Goal: Information Seeking & Learning: Check status

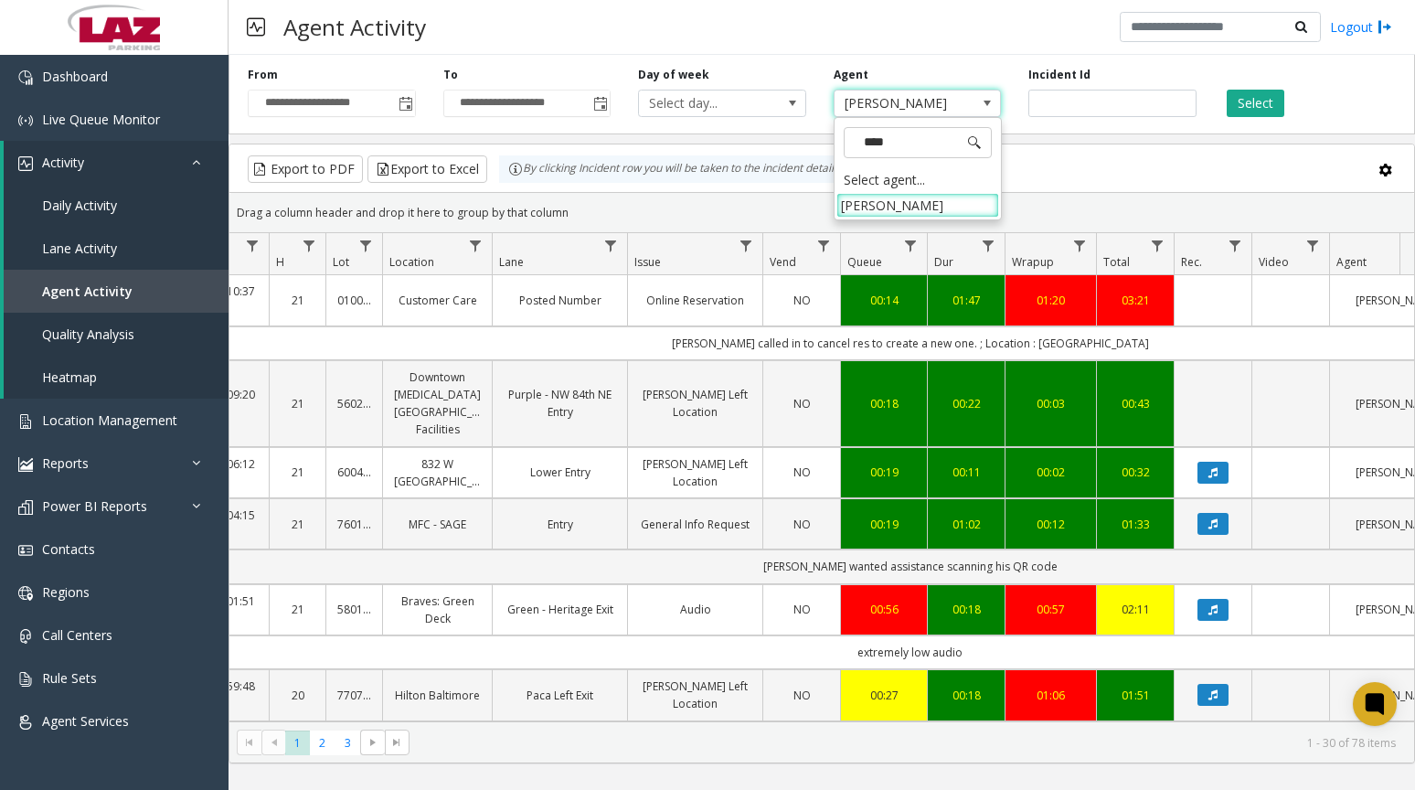
type input "*****"
click at [937, 207] on li "[PERSON_NAME]" at bounding box center [917, 205] width 163 height 25
click at [1245, 93] on button "Select" at bounding box center [1255, 103] width 58 height 27
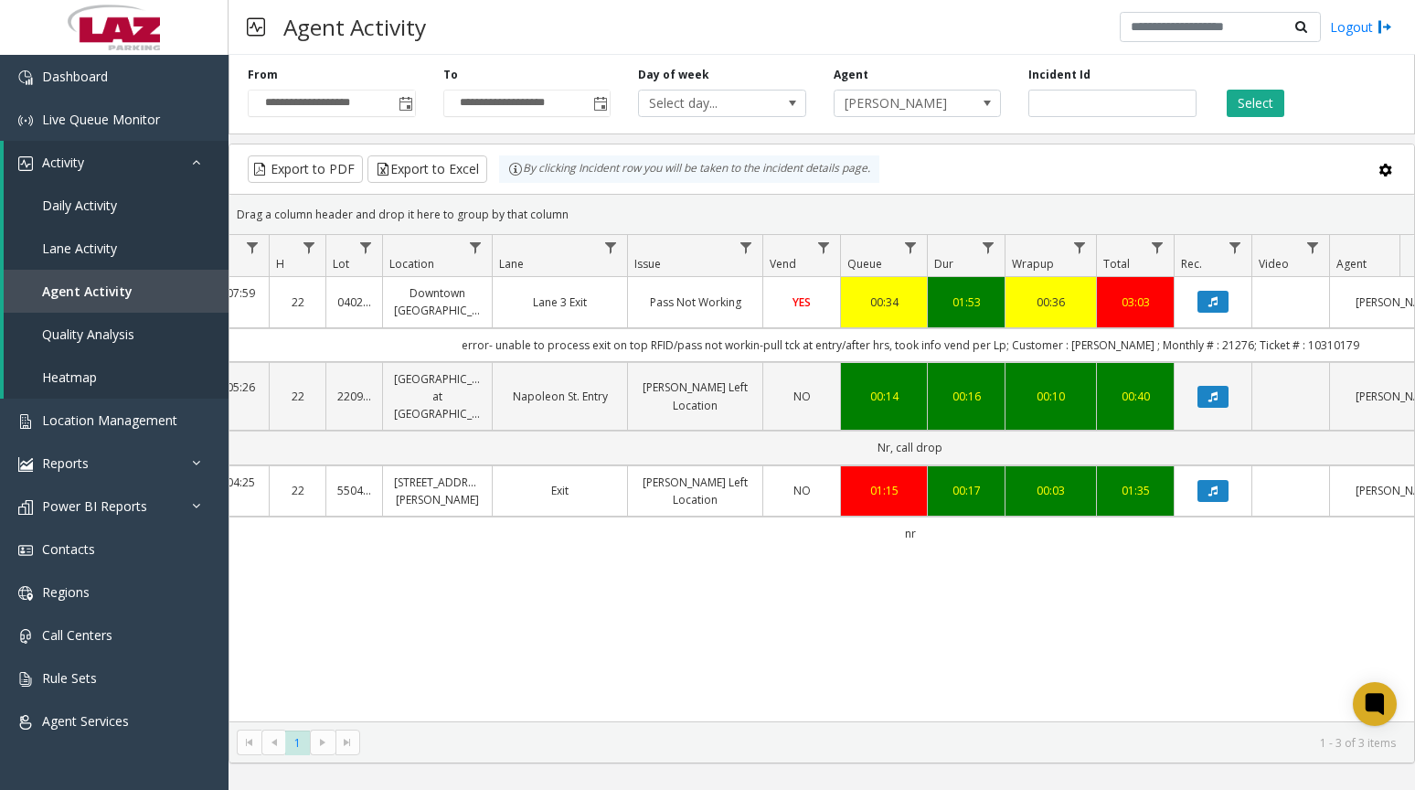
click at [1211, 307] on icon "Data table" at bounding box center [1212, 301] width 9 height 11
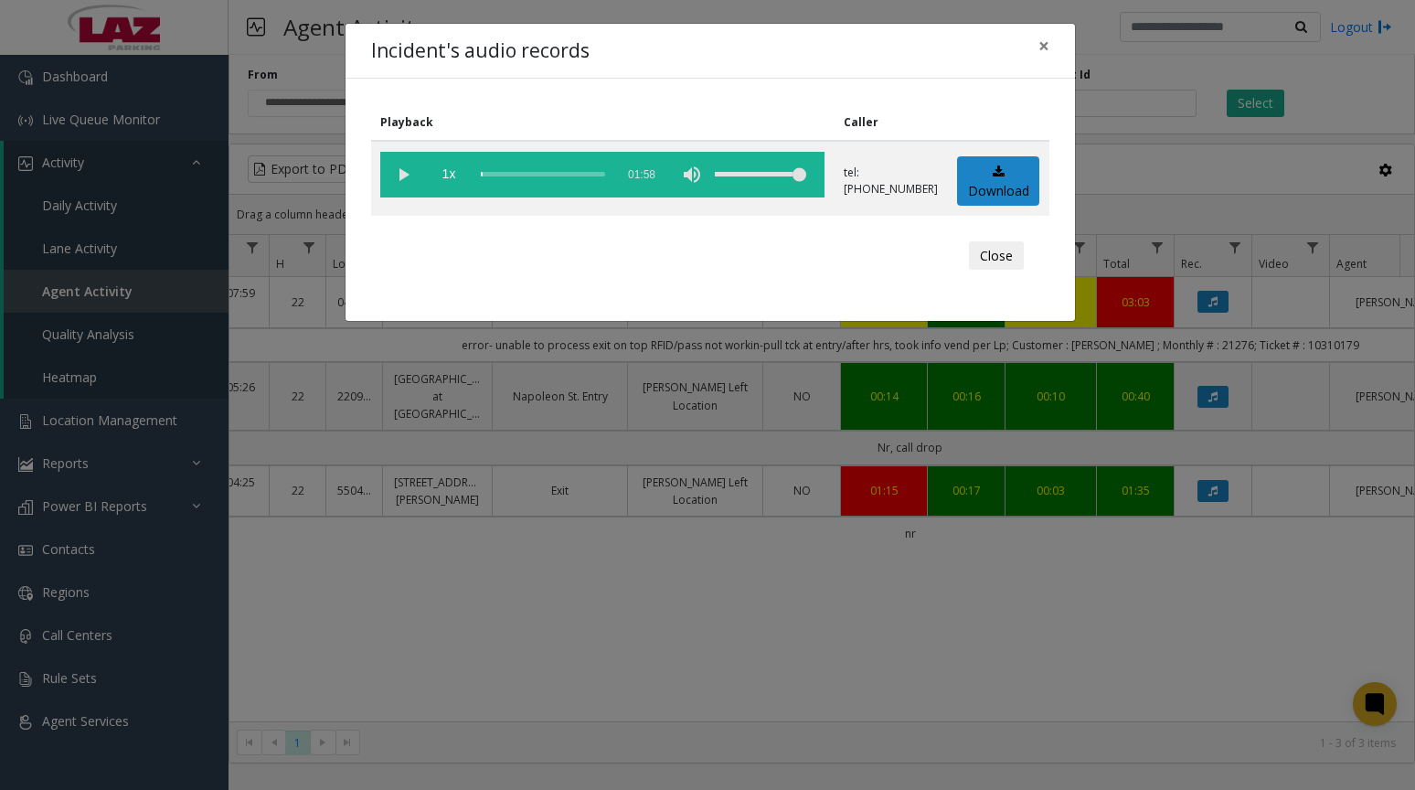
click at [408, 173] on vg-play-pause at bounding box center [403, 175] width 46 height 46
click at [993, 263] on button "Close" at bounding box center [996, 255] width 55 height 29
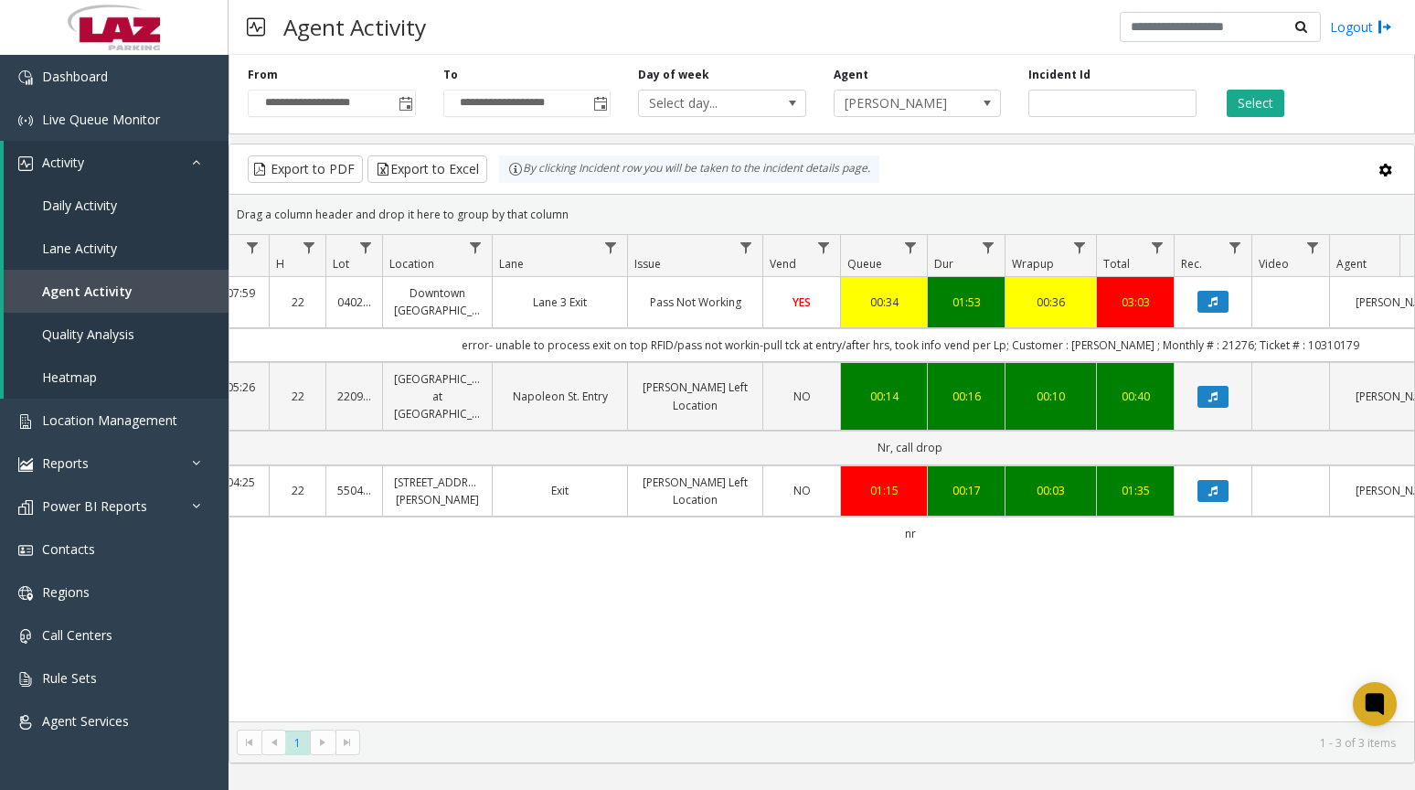
click at [1208, 496] on icon "Data table" at bounding box center [1212, 490] width 9 height 11
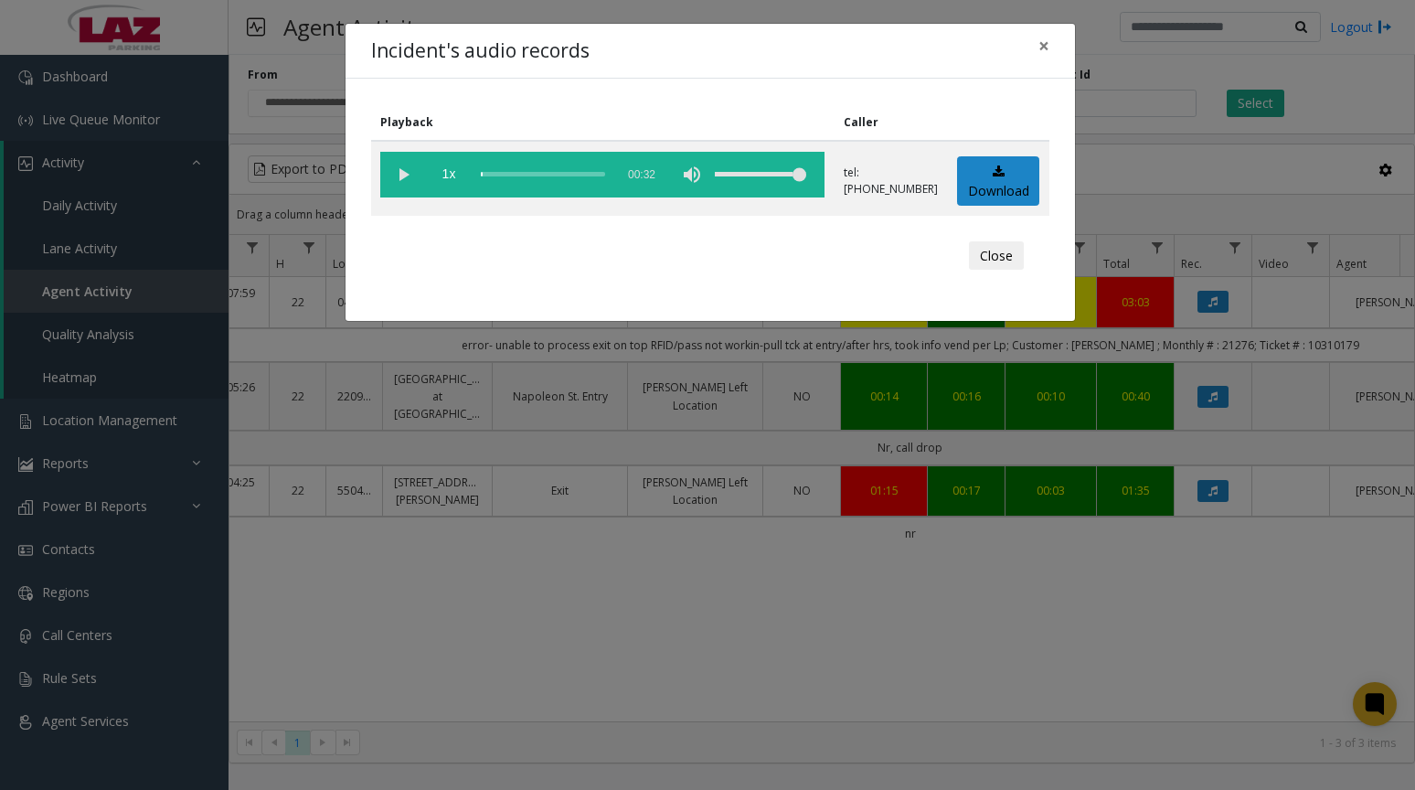
click at [398, 169] on vg-play-pause at bounding box center [403, 175] width 46 height 46
click at [503, 175] on div "scrub bar" at bounding box center [543, 175] width 124 height 46
click at [511, 174] on div "scrub bar" at bounding box center [543, 175] width 124 height 46
click at [515, 174] on div "scrub bar" at bounding box center [543, 175] width 124 height 46
click at [525, 173] on div "scrub bar" at bounding box center [543, 175] width 124 height 46
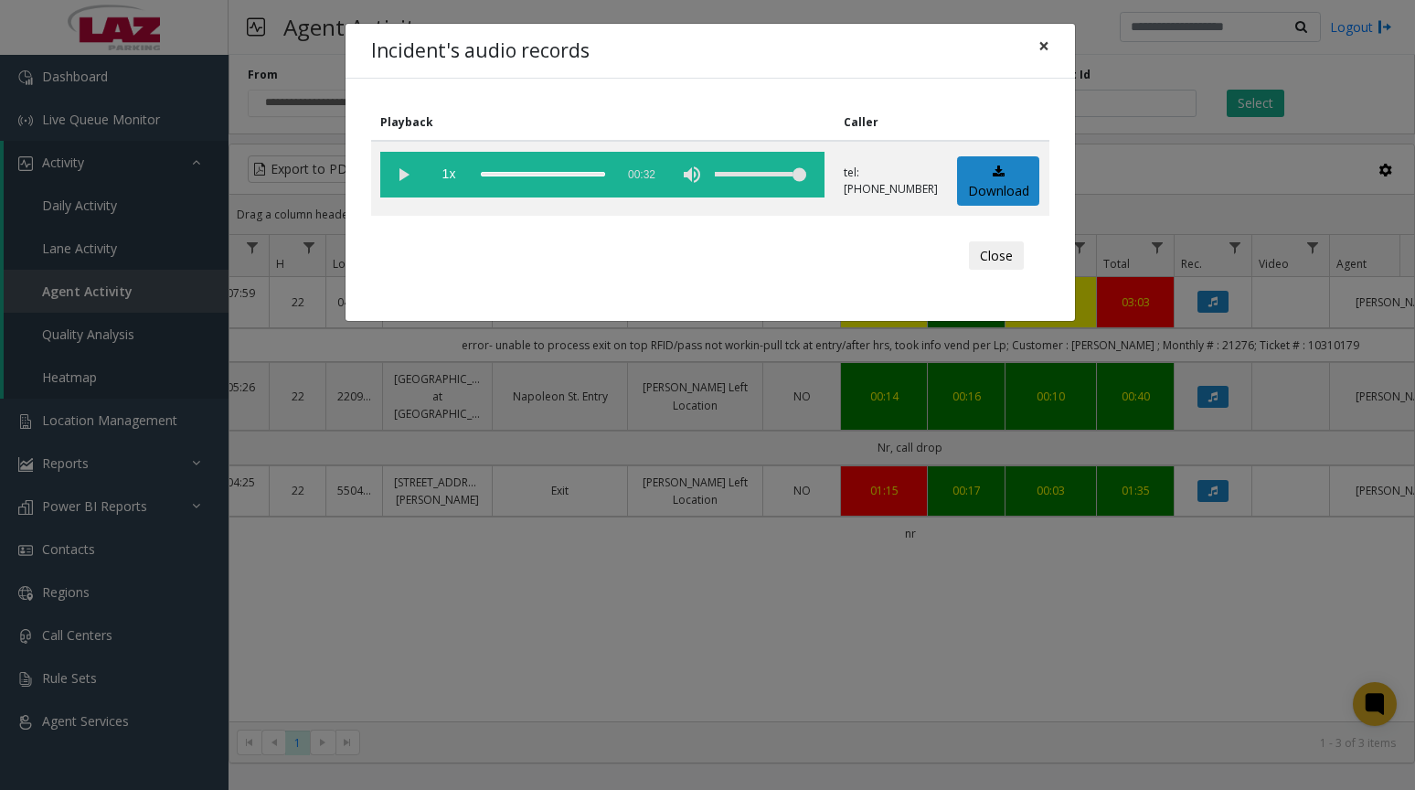
click at [1044, 50] on span "×" at bounding box center [1043, 46] width 11 height 26
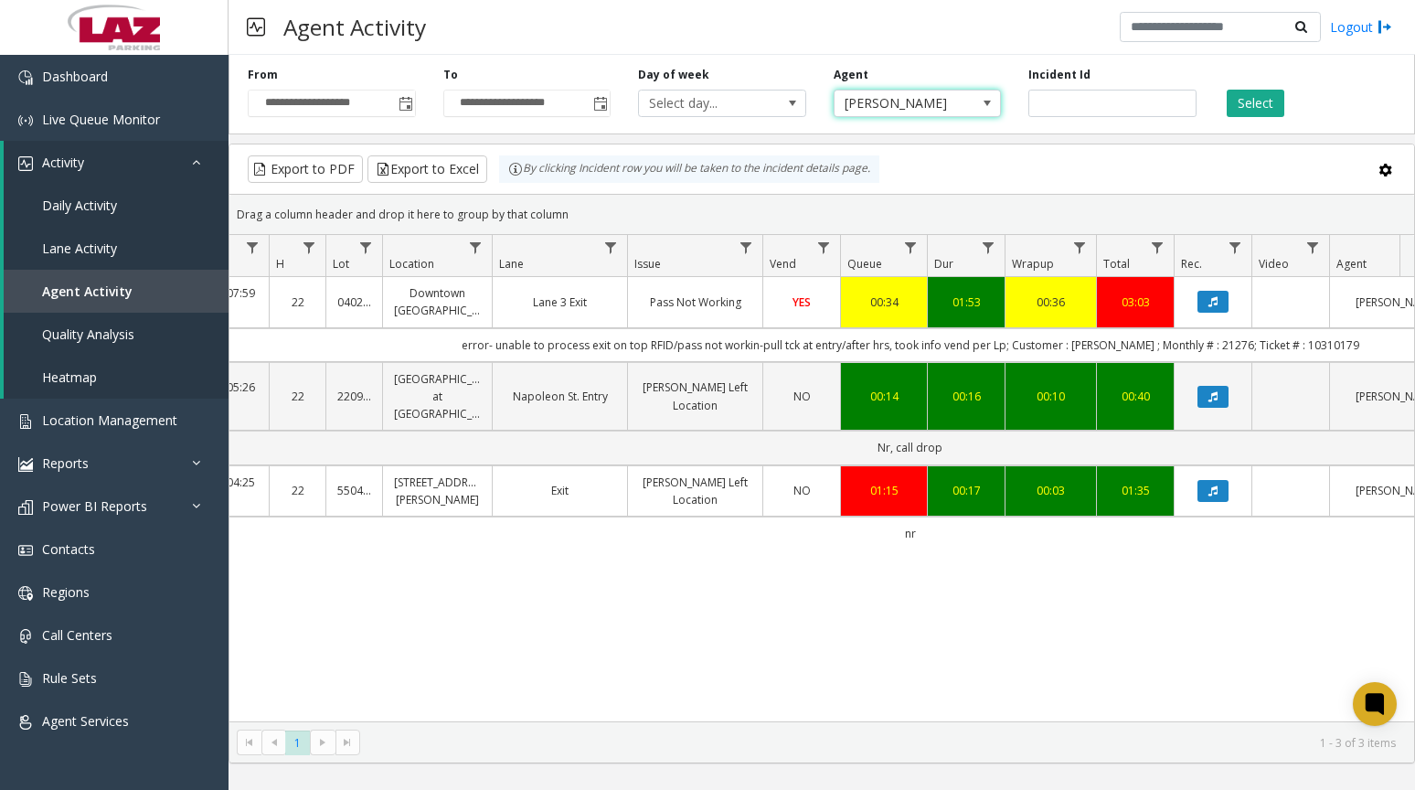
click at [939, 97] on span "[PERSON_NAME]" at bounding box center [900, 103] width 132 height 26
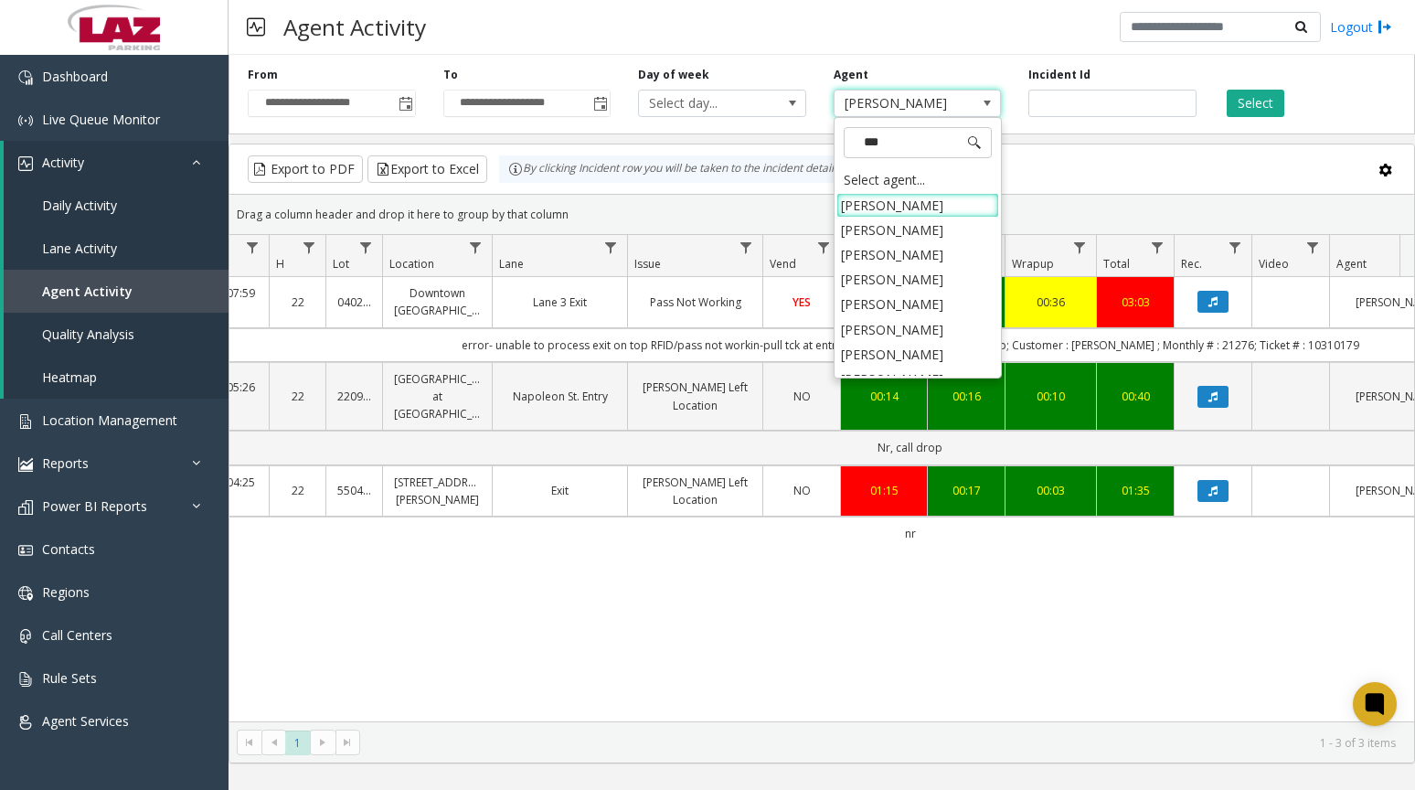
type input "****"
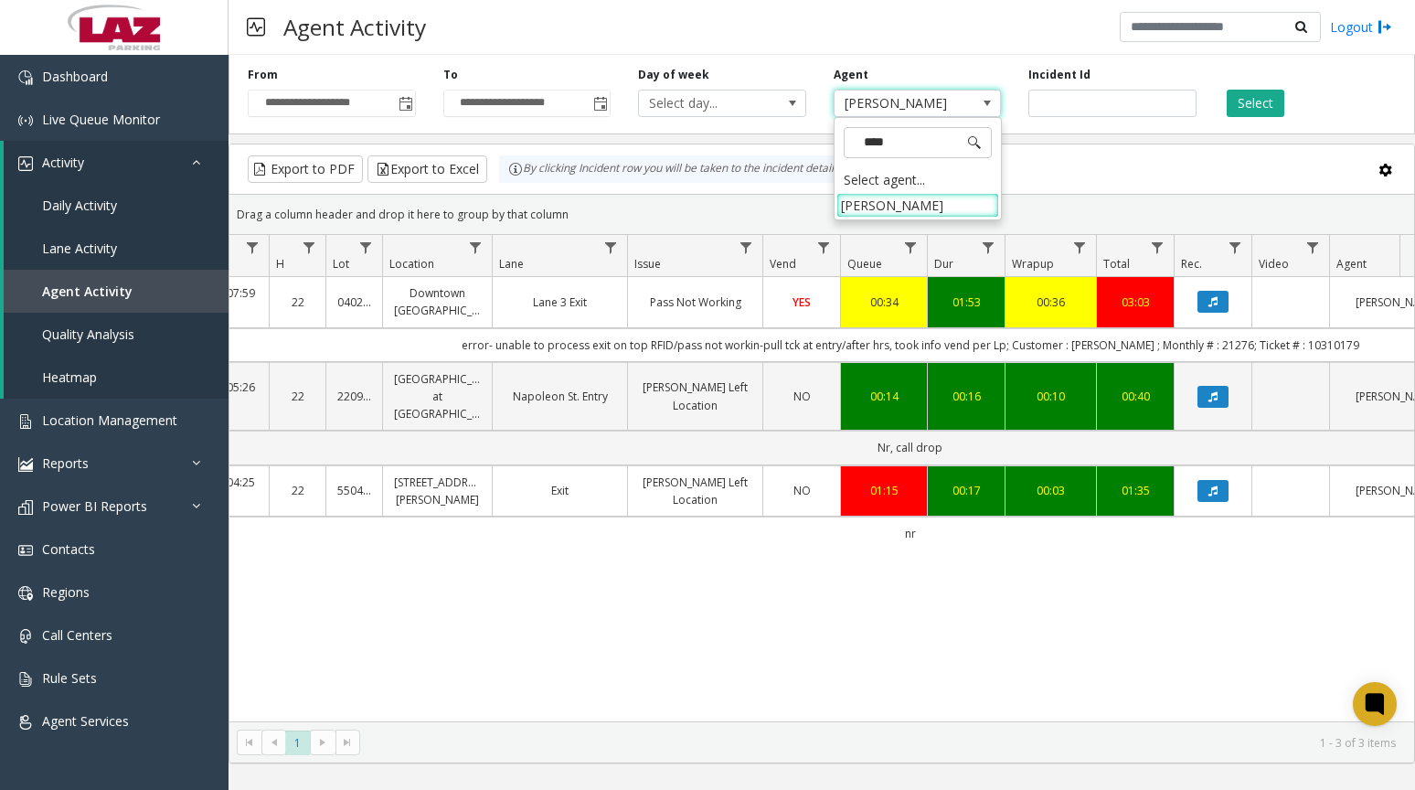
click at [977, 209] on li "[PERSON_NAME]" at bounding box center [917, 205] width 163 height 25
click at [1248, 102] on button "Select" at bounding box center [1255, 103] width 58 height 27
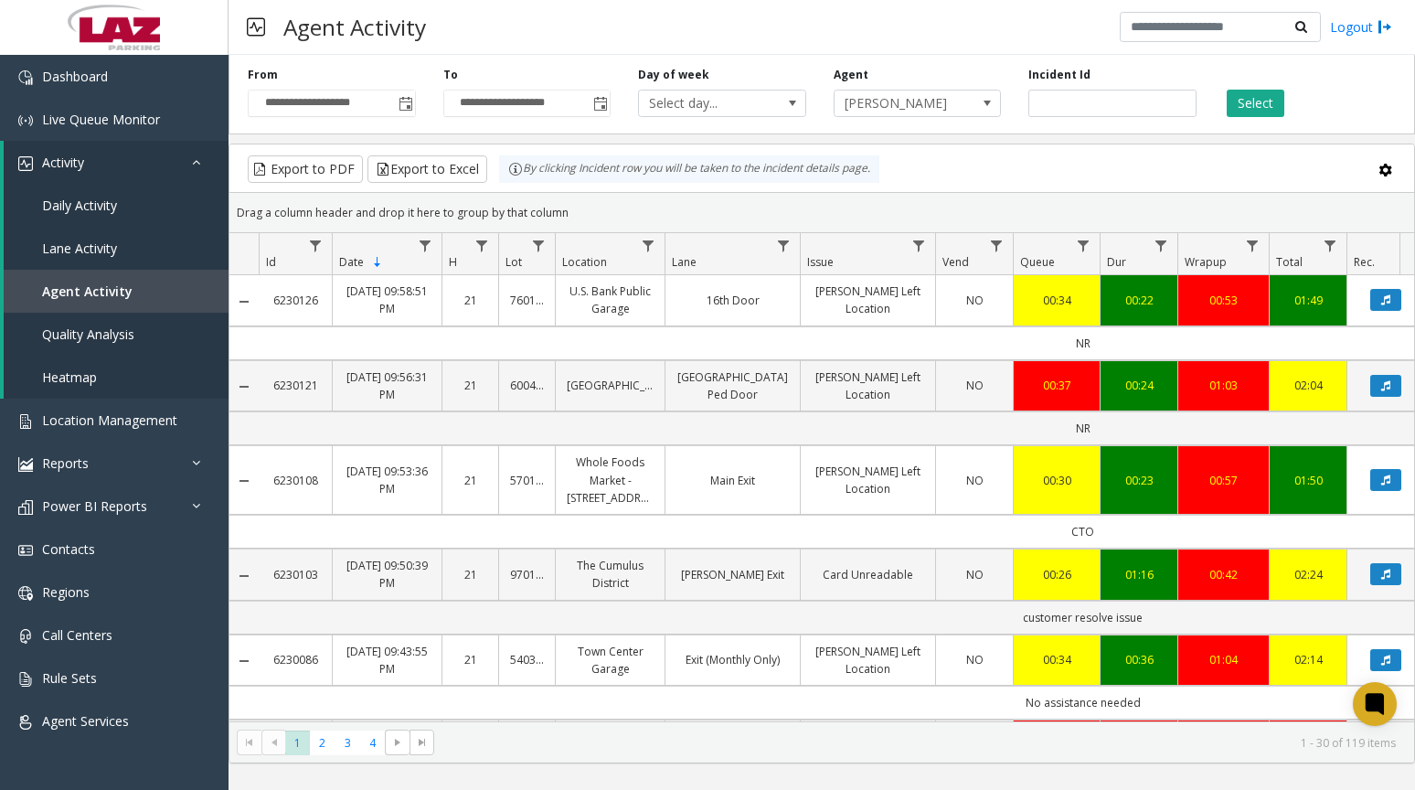
click at [1391, 303] on button "Data table" at bounding box center [1385, 300] width 31 height 22
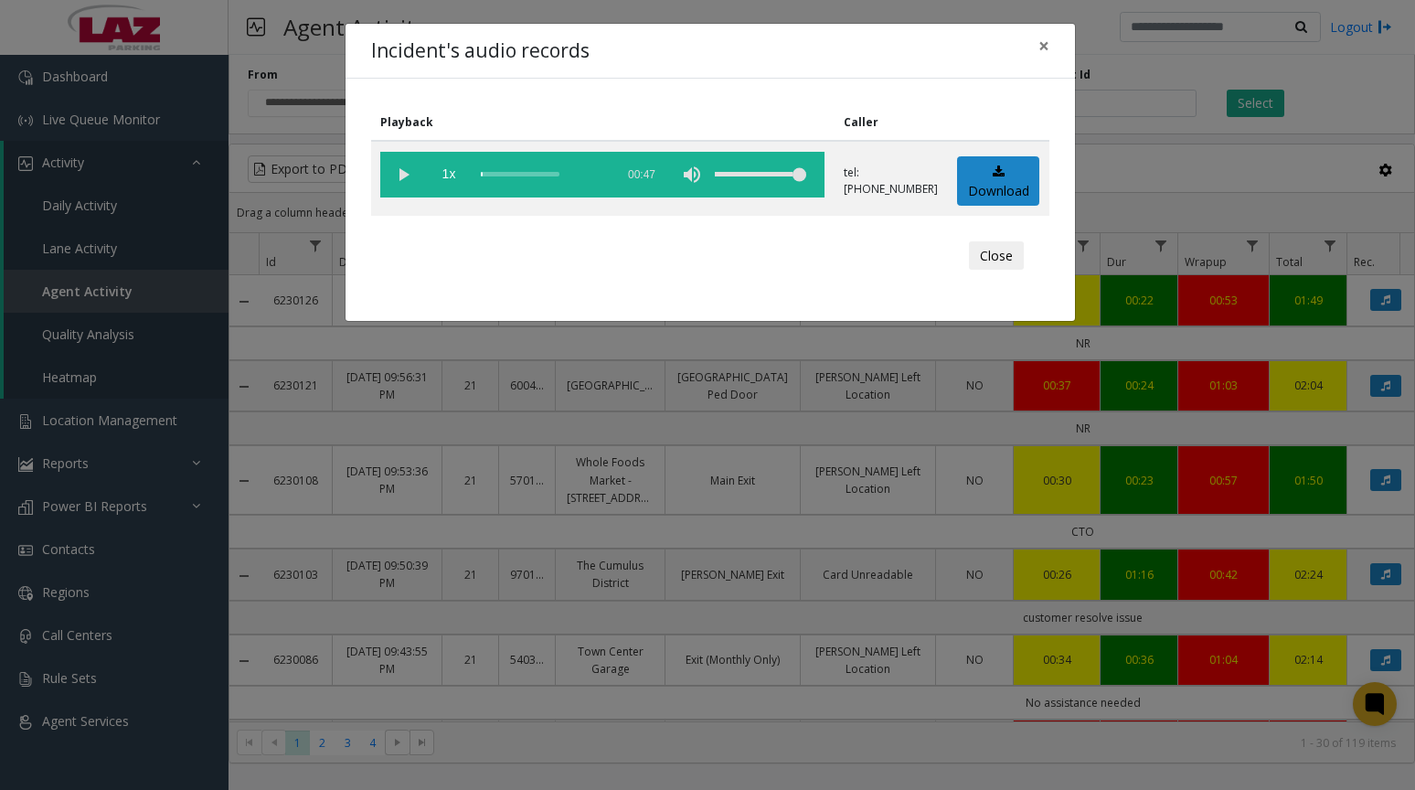
click at [406, 173] on vg-play-pause at bounding box center [403, 175] width 46 height 46
click at [513, 173] on div "scrub bar" at bounding box center [543, 175] width 124 height 46
click at [1043, 45] on span "×" at bounding box center [1043, 46] width 11 height 26
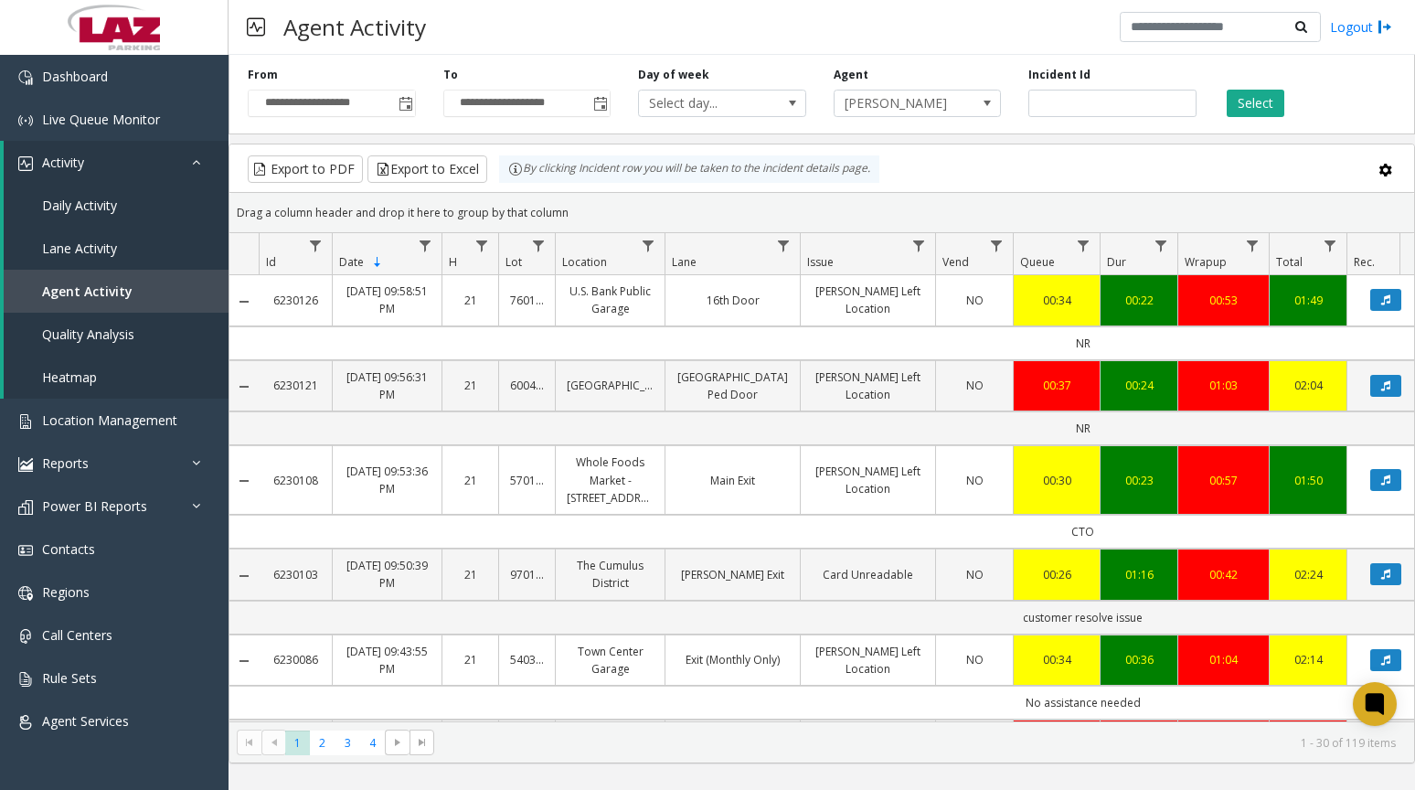
click at [911, 113] on span "[PERSON_NAME]" at bounding box center [900, 103] width 132 height 26
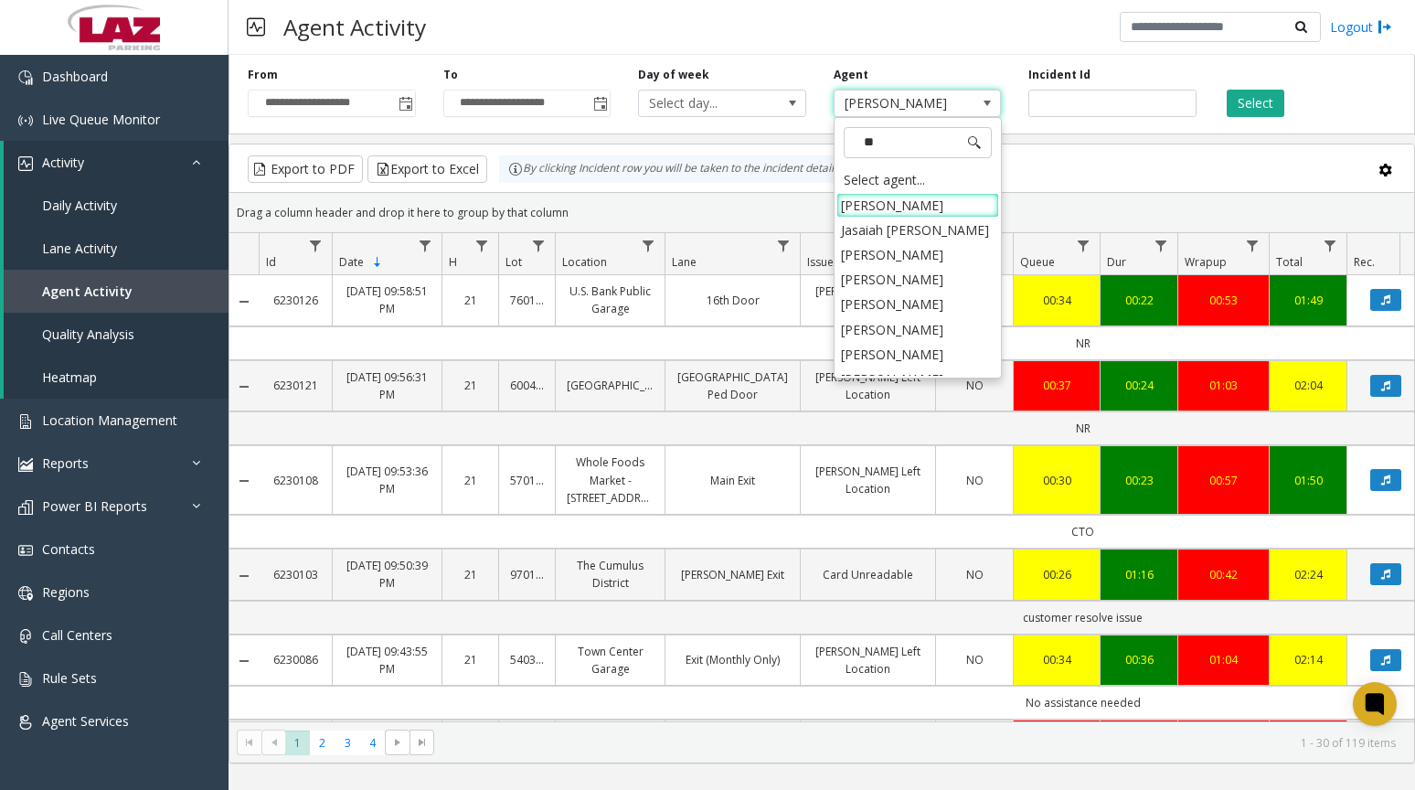
type input "***"
click at [938, 338] on li "[PERSON_NAME]" at bounding box center [917, 350] width 163 height 25
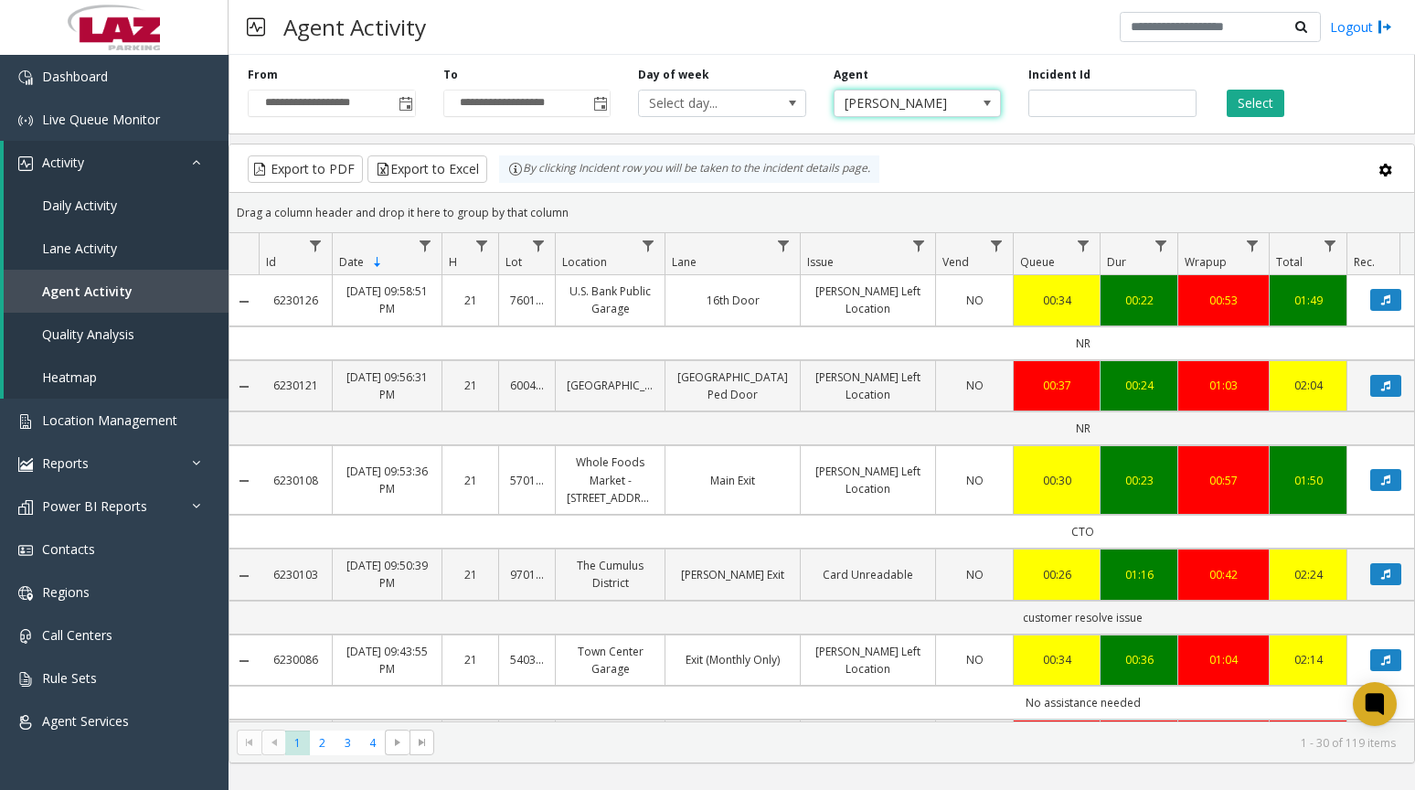
click at [1272, 101] on button "Select" at bounding box center [1255, 103] width 58 height 27
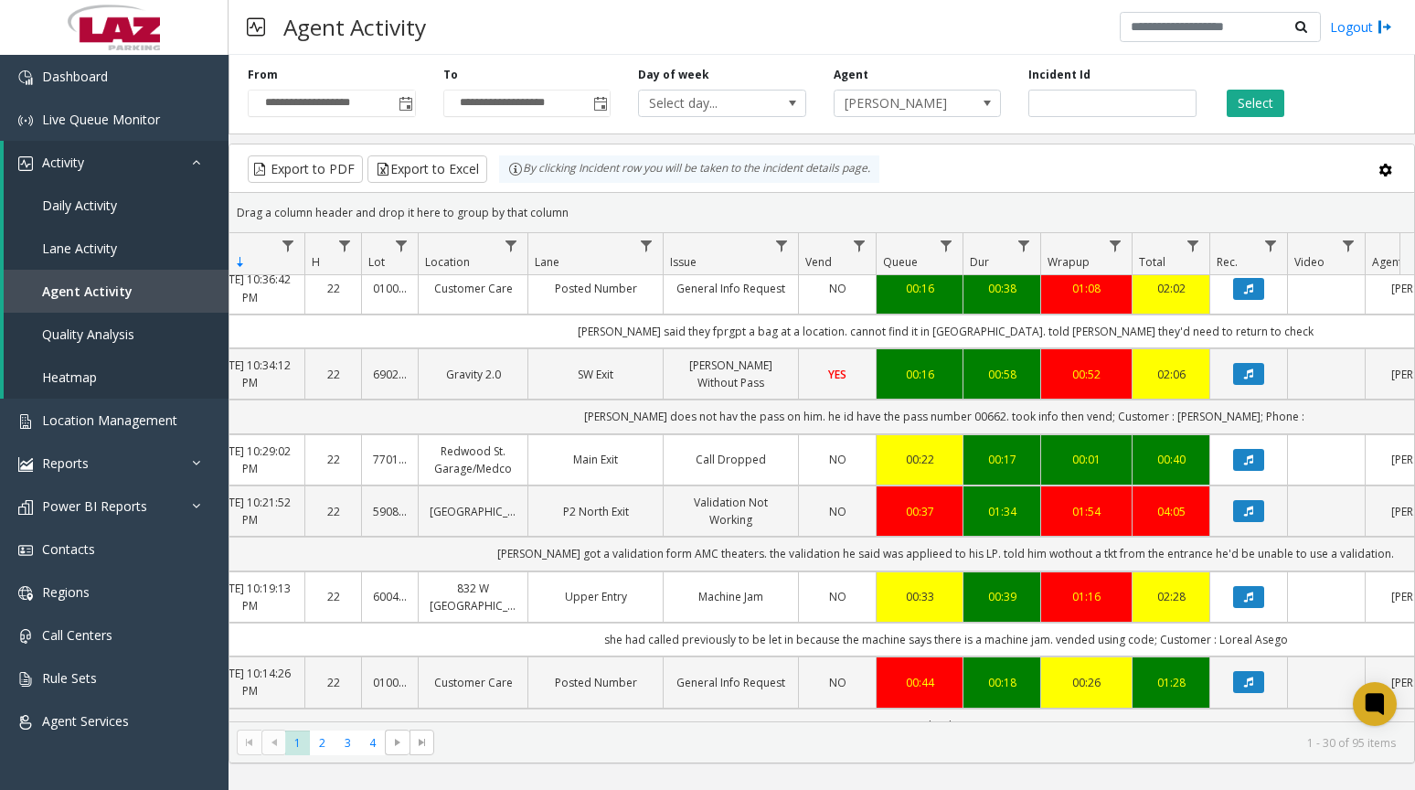
scroll to position [183, 278]
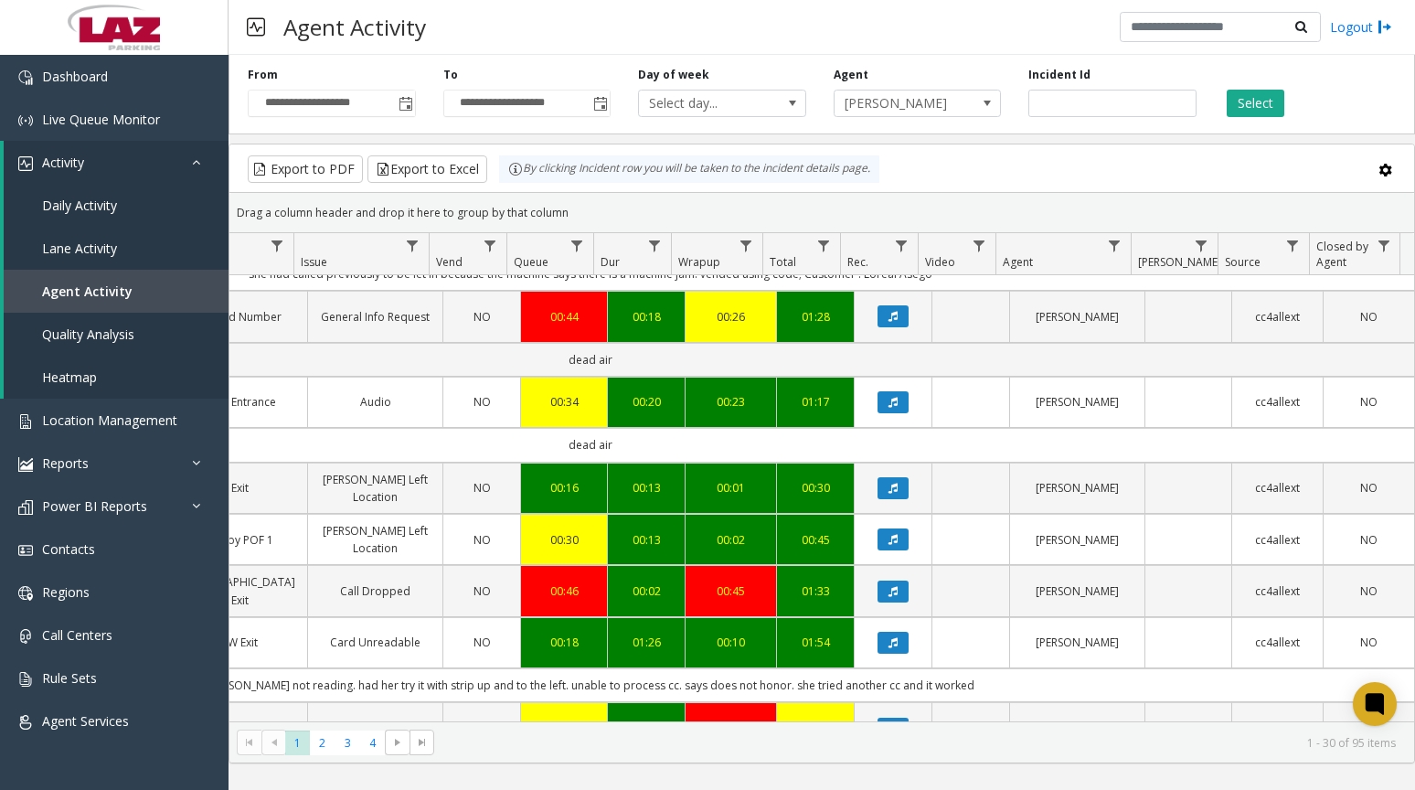
click at [880, 599] on button "Data table" at bounding box center [892, 591] width 31 height 22
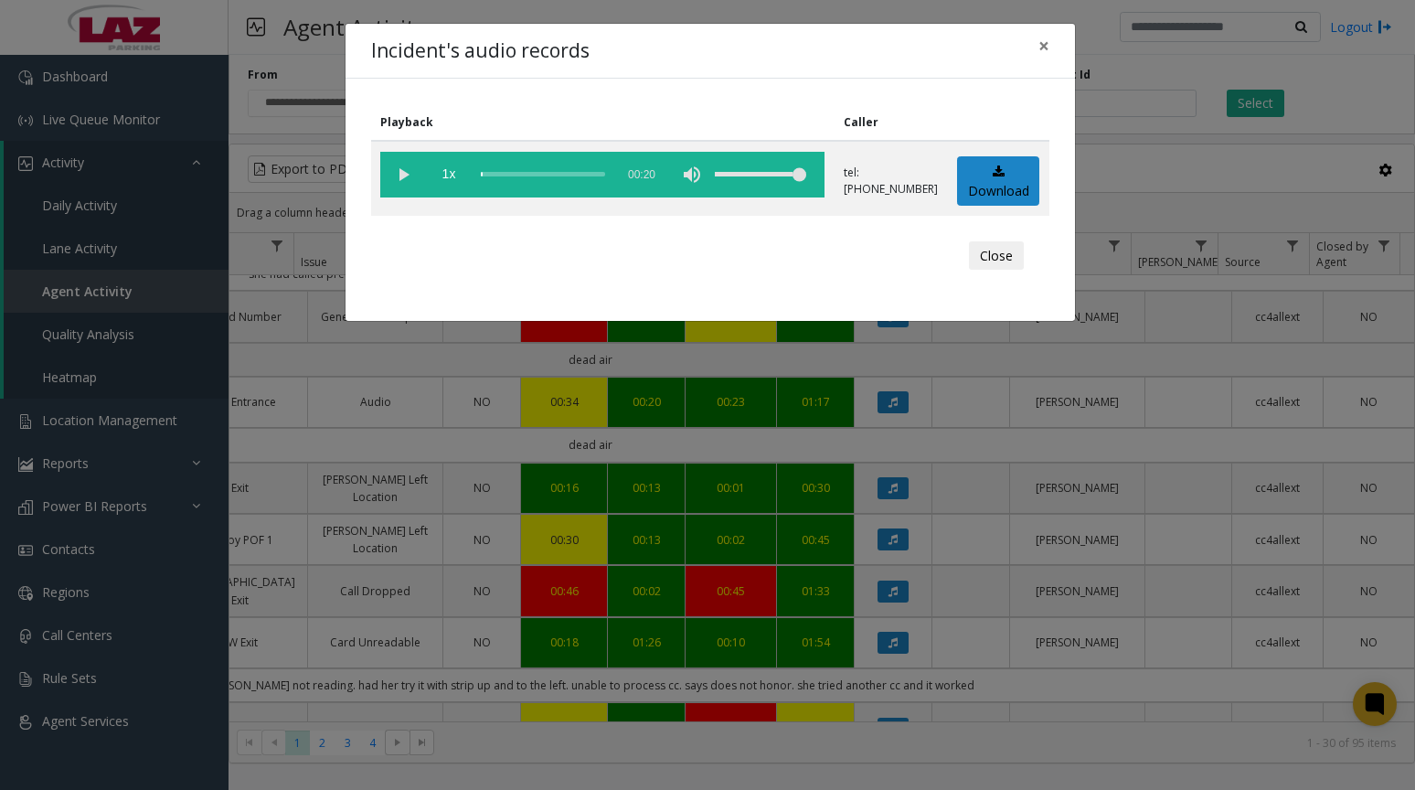
click at [401, 176] on vg-play-pause at bounding box center [403, 175] width 46 height 46
click at [524, 179] on div "scrub bar" at bounding box center [543, 175] width 124 height 46
click at [532, 173] on div "scrub bar" at bounding box center [543, 175] width 124 height 46
click at [540, 173] on div "scrub bar" at bounding box center [543, 175] width 124 height 46
click at [550, 170] on div "scrub bar" at bounding box center [543, 175] width 124 height 46
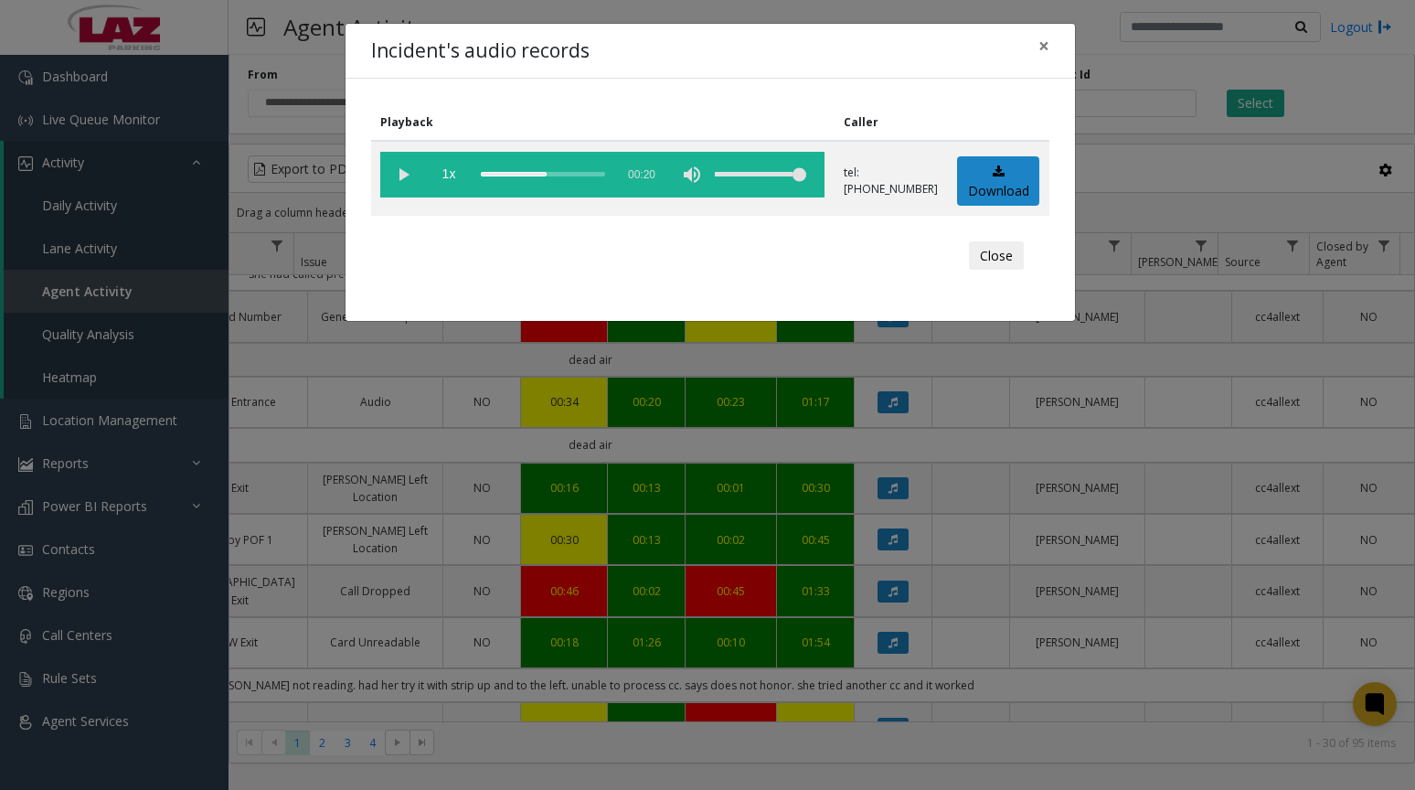
click at [415, 181] on vg-play-pause at bounding box center [403, 175] width 46 height 46
click at [559, 175] on div "scrub bar" at bounding box center [543, 175] width 124 height 46
click at [561, 183] on div "scrub bar" at bounding box center [543, 175] width 124 height 46
click at [563, 183] on div "scrub bar" at bounding box center [543, 175] width 124 height 46
click at [998, 257] on button "Close" at bounding box center [996, 255] width 55 height 29
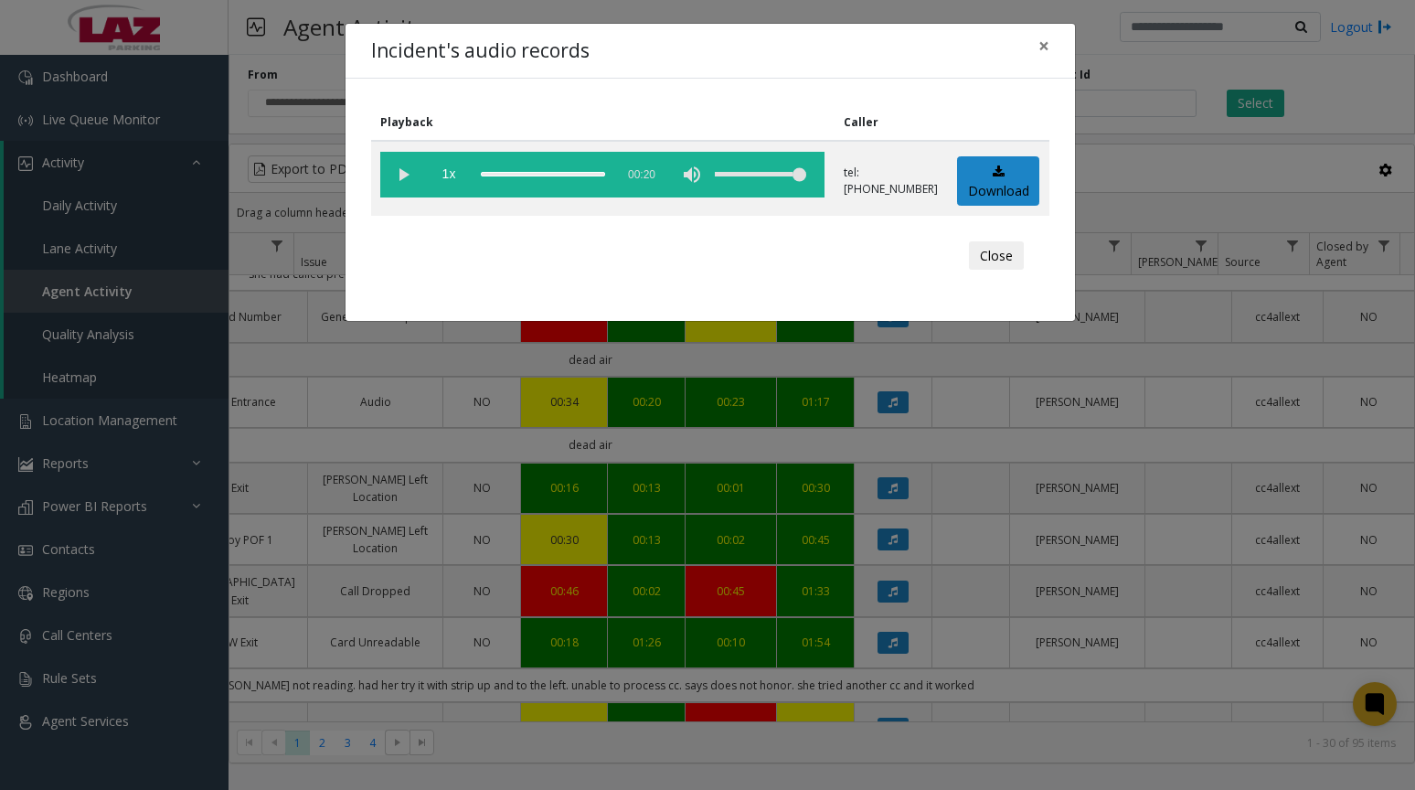
click at [998, 257] on button "Close" at bounding box center [996, 255] width 55 height 29
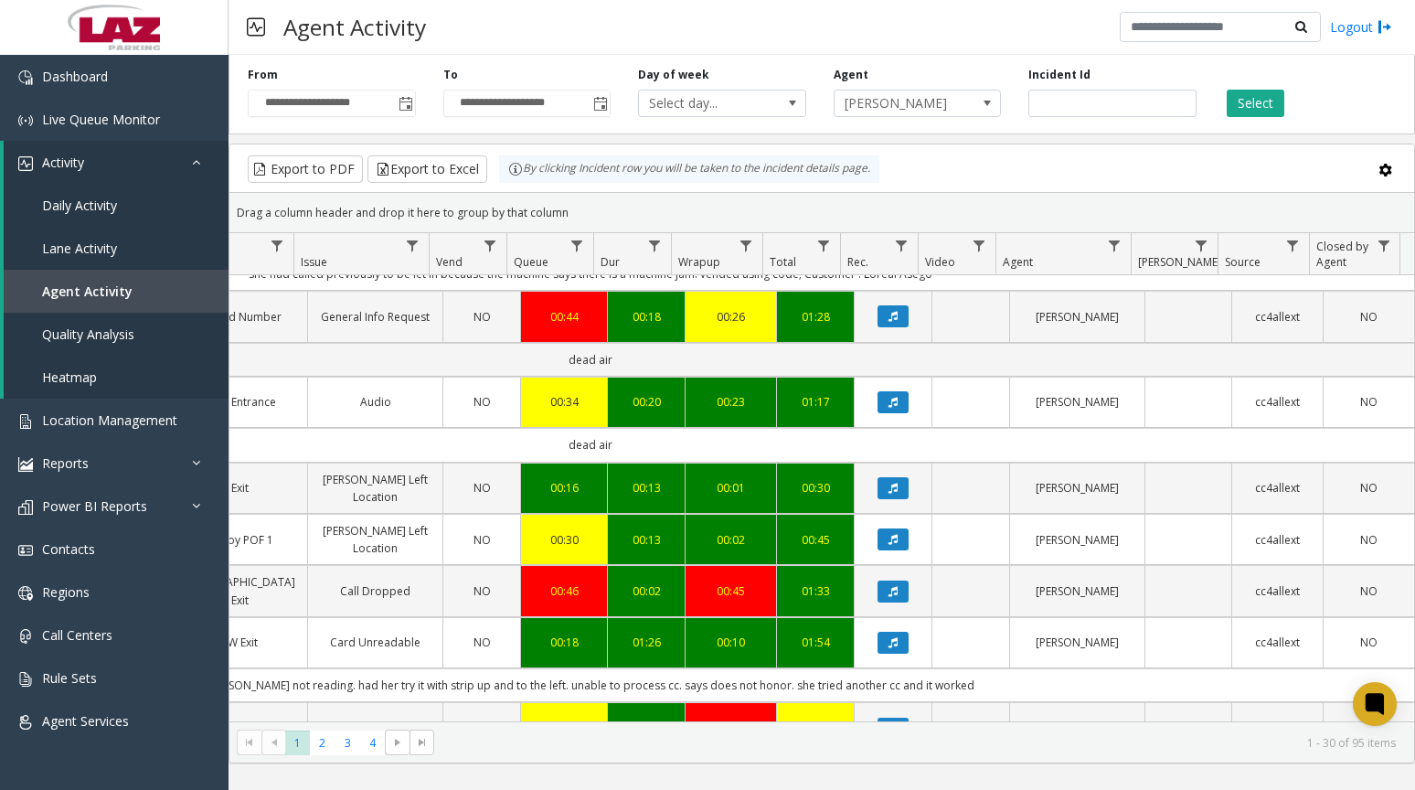
click at [888, 399] on icon "Data table" at bounding box center [892, 402] width 9 height 11
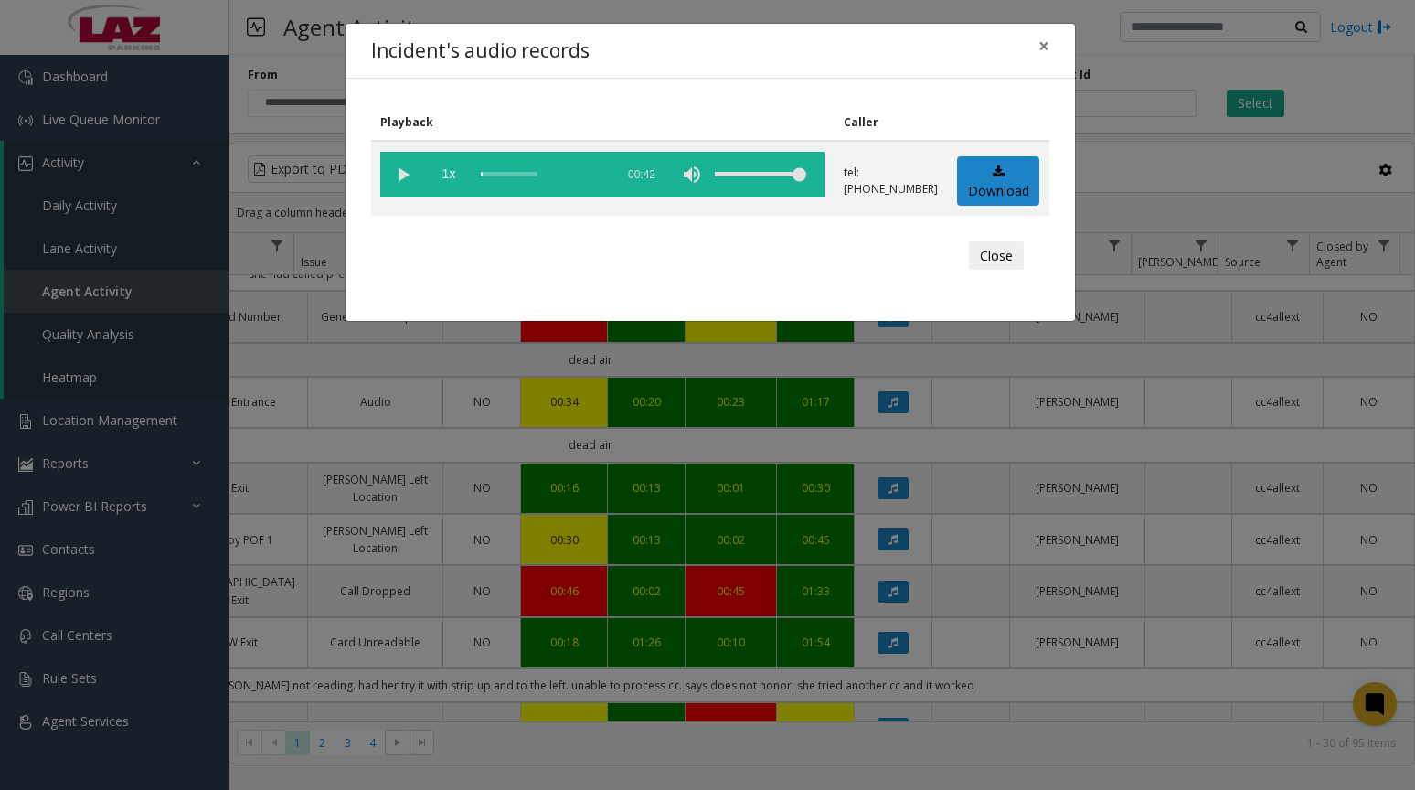
click at [420, 184] on vg-play-pause at bounding box center [403, 175] width 46 height 46
click at [505, 176] on div "scrub bar" at bounding box center [543, 175] width 124 height 46
click at [529, 176] on div "scrub bar" at bounding box center [543, 175] width 124 height 46
click at [561, 177] on div "scrub bar" at bounding box center [543, 175] width 124 height 46
click at [517, 175] on div "scrub bar" at bounding box center [543, 175] width 124 height 46
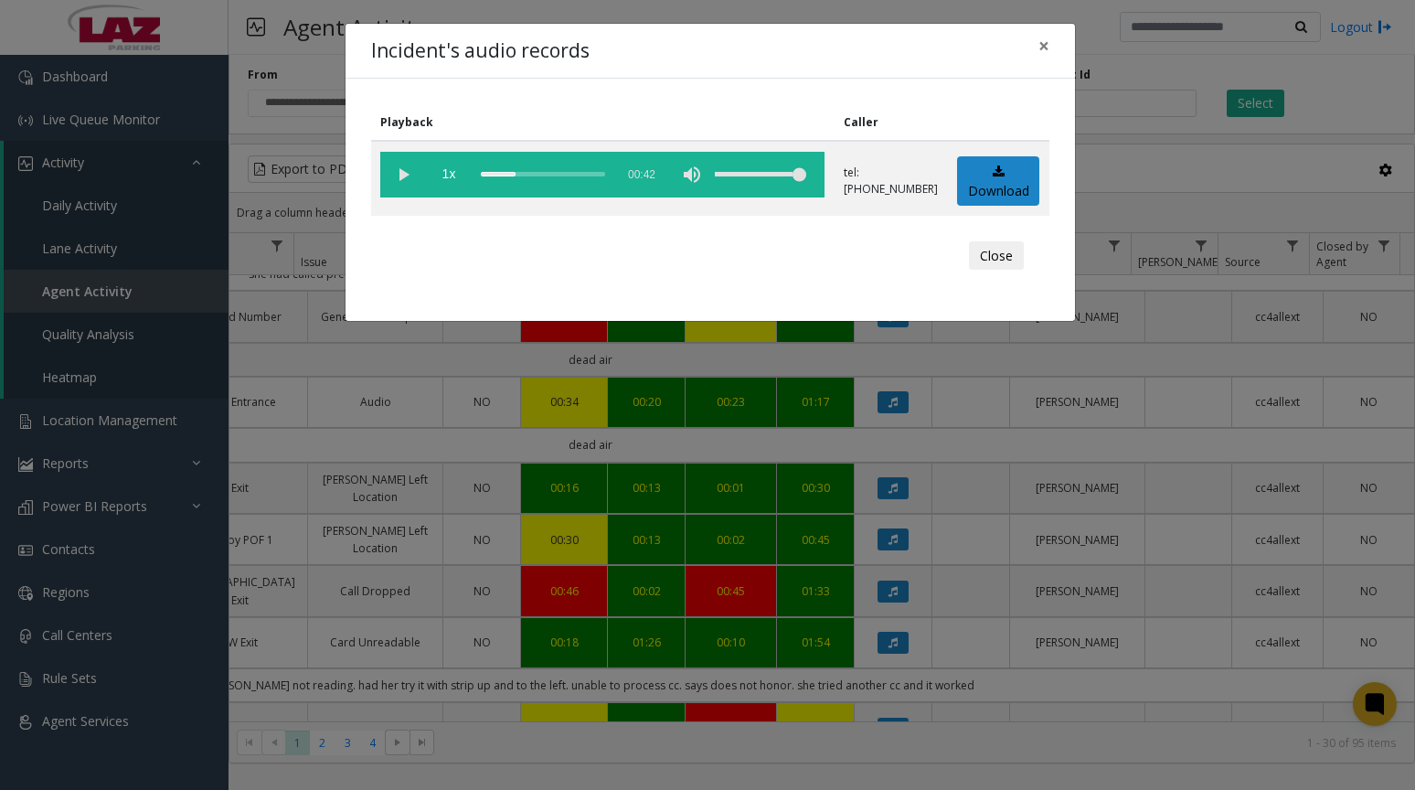
click at [529, 175] on div "scrub bar" at bounding box center [543, 175] width 124 height 46
click at [403, 175] on vg-play-pause at bounding box center [403, 175] width 46 height 46
click at [541, 172] on div "scrub bar" at bounding box center [543, 175] width 124 height 46
click at [551, 175] on div "scrub bar" at bounding box center [543, 175] width 124 height 46
click at [558, 173] on div "scrub bar" at bounding box center [543, 175] width 124 height 46
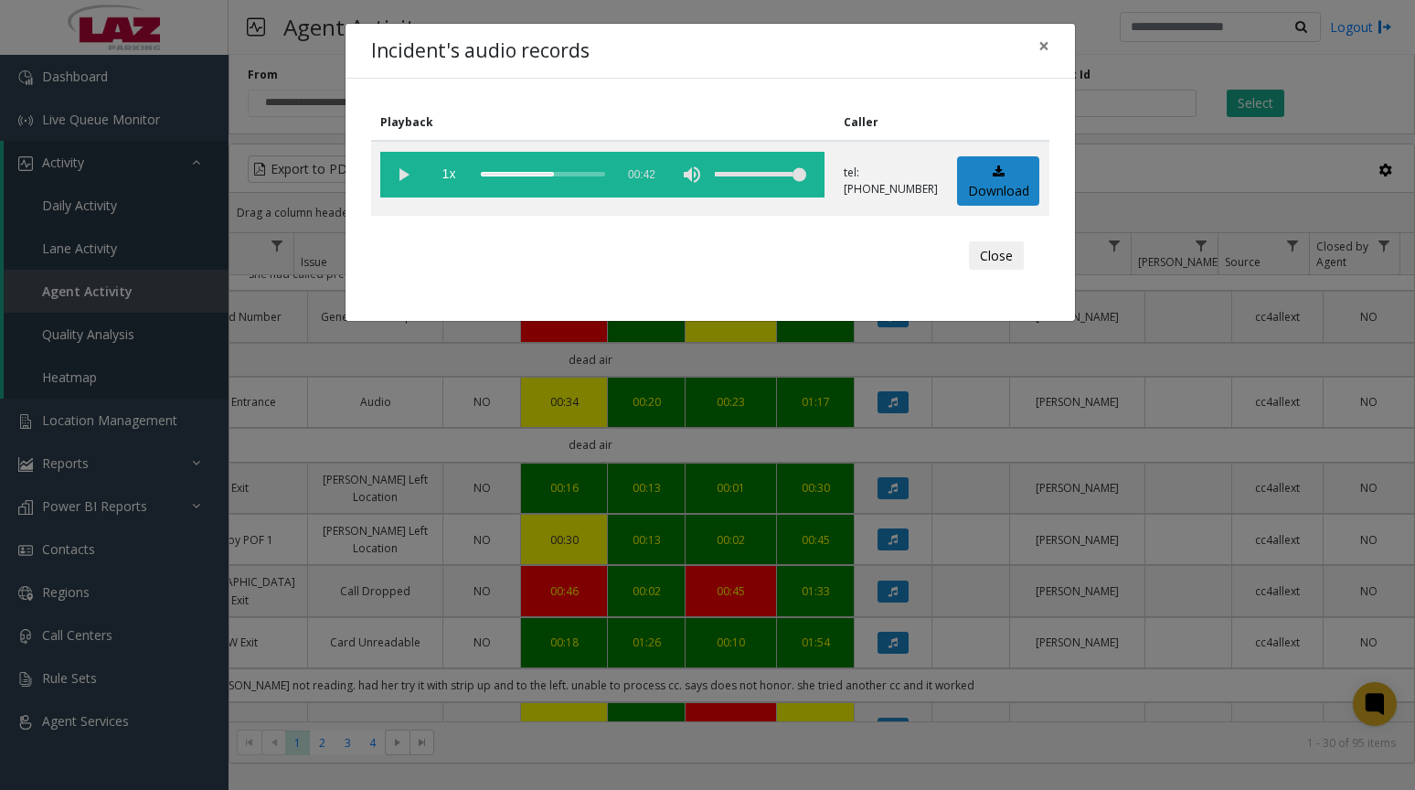
click at [418, 175] on vg-play-pause at bounding box center [403, 175] width 46 height 46
click at [988, 250] on button "Close" at bounding box center [996, 255] width 55 height 29
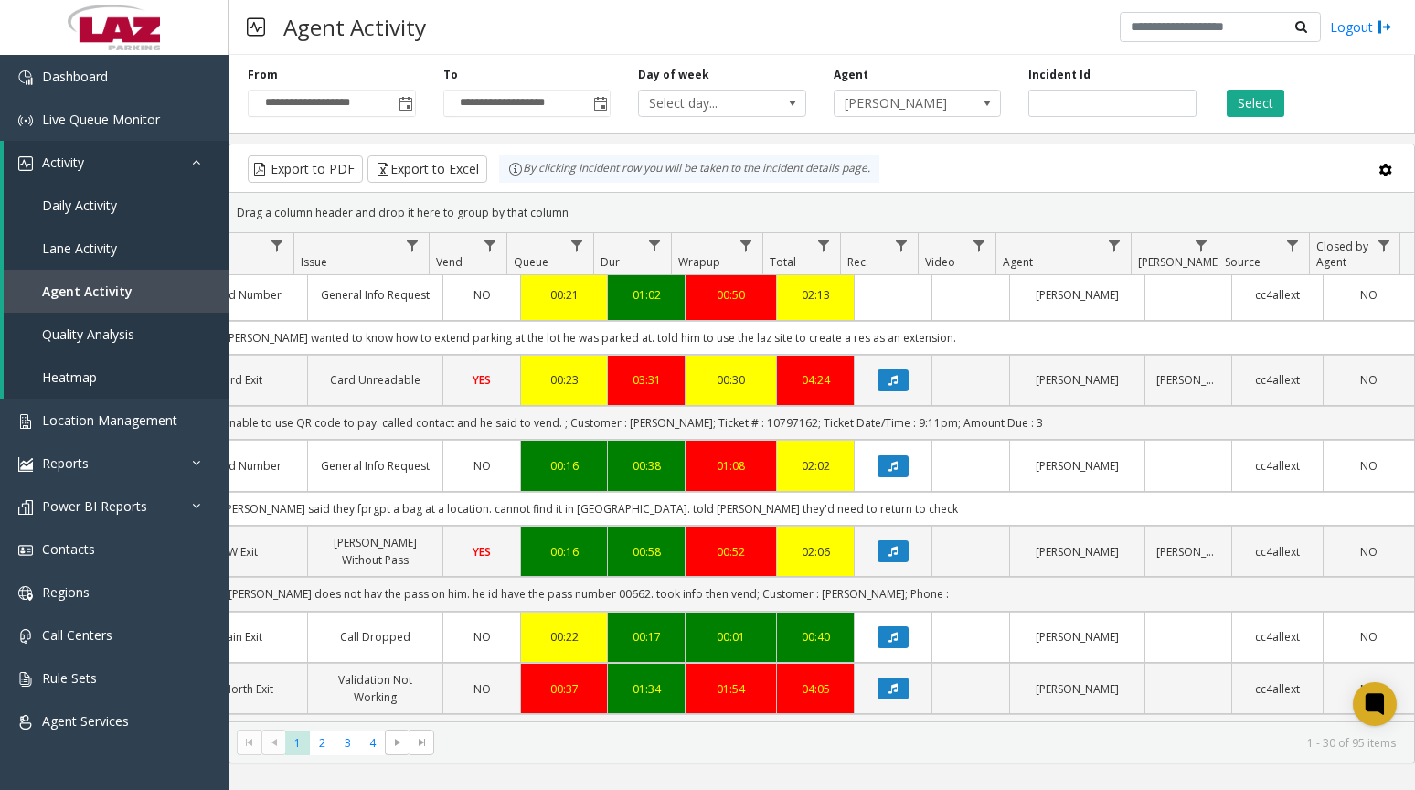
scroll to position [0, 506]
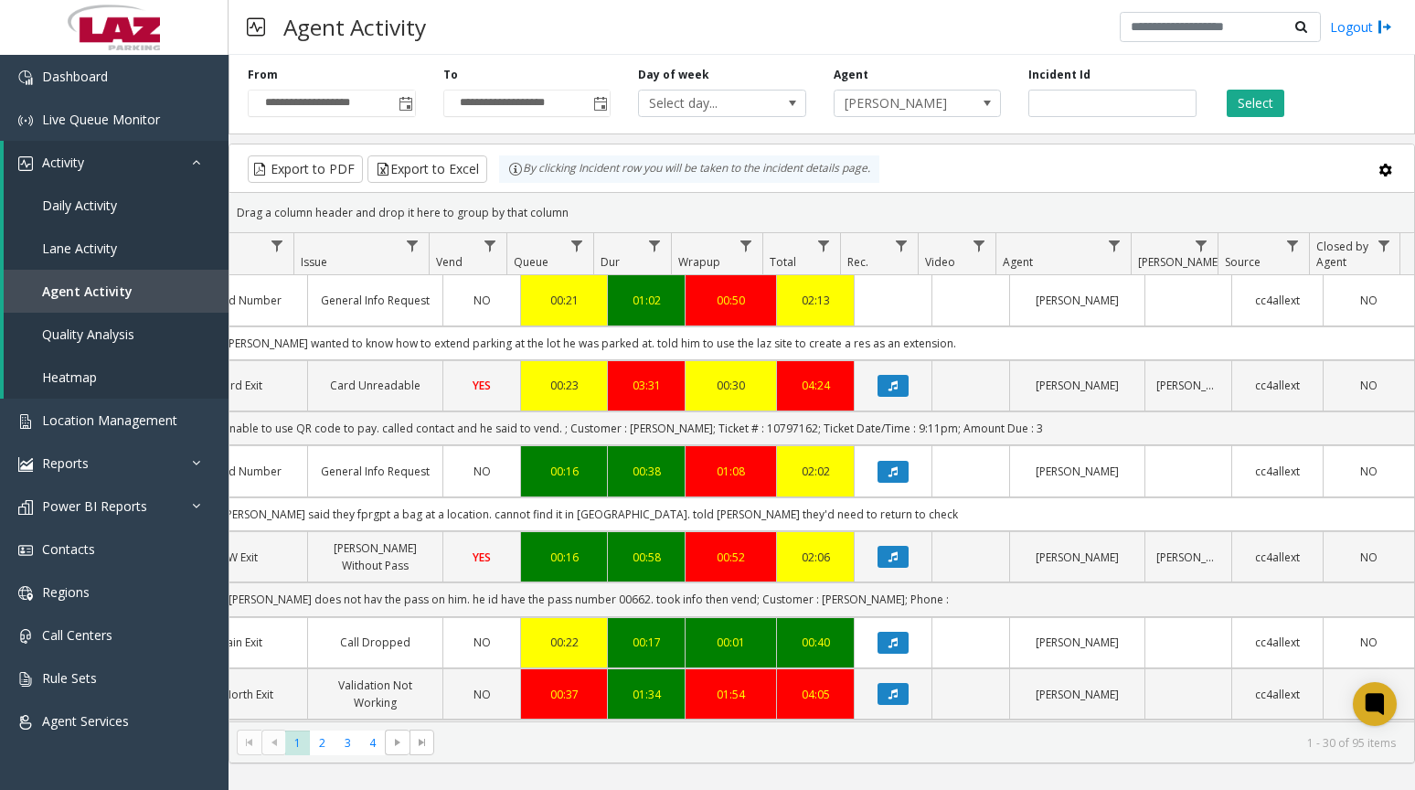
click at [1254, 110] on button "Select" at bounding box center [1255, 103] width 58 height 27
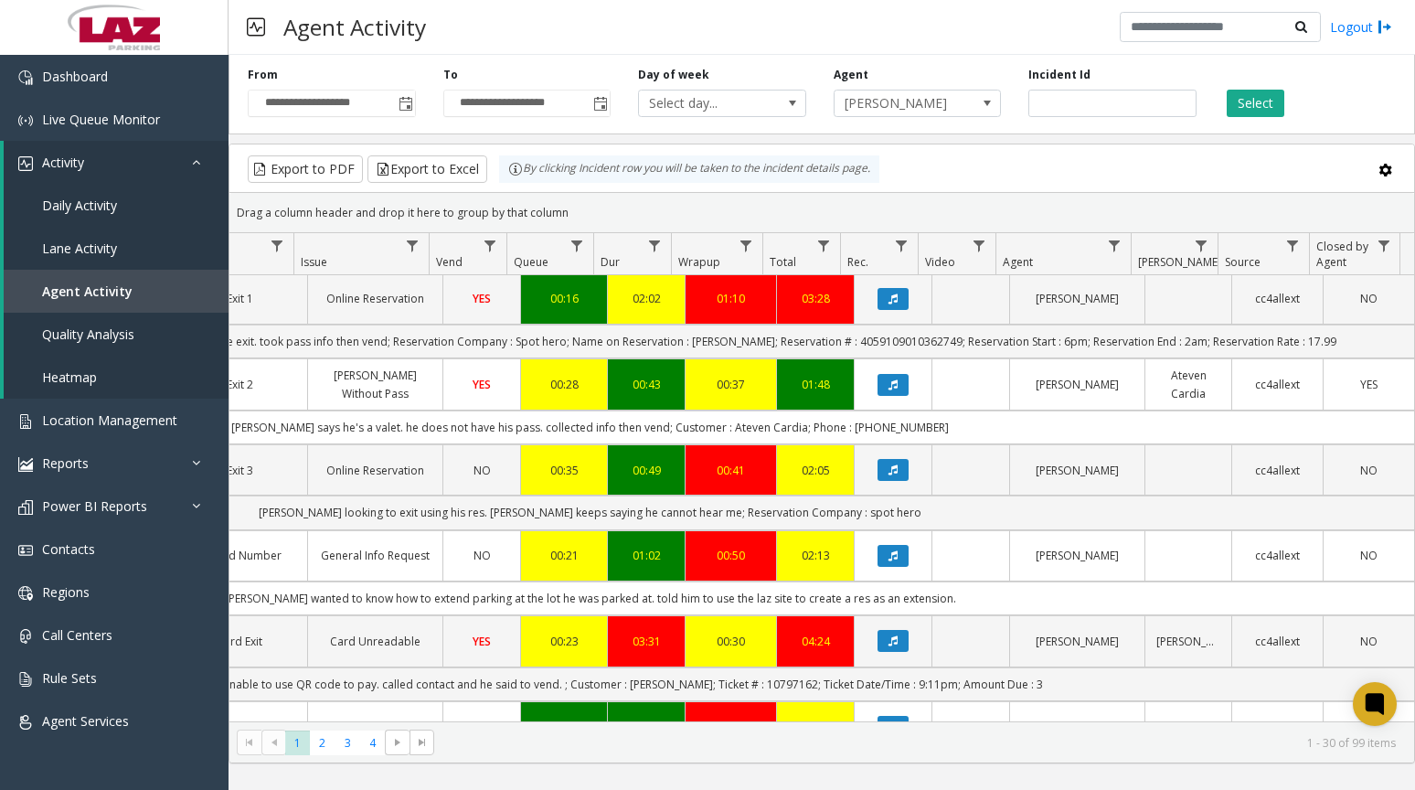
scroll to position [91, 506]
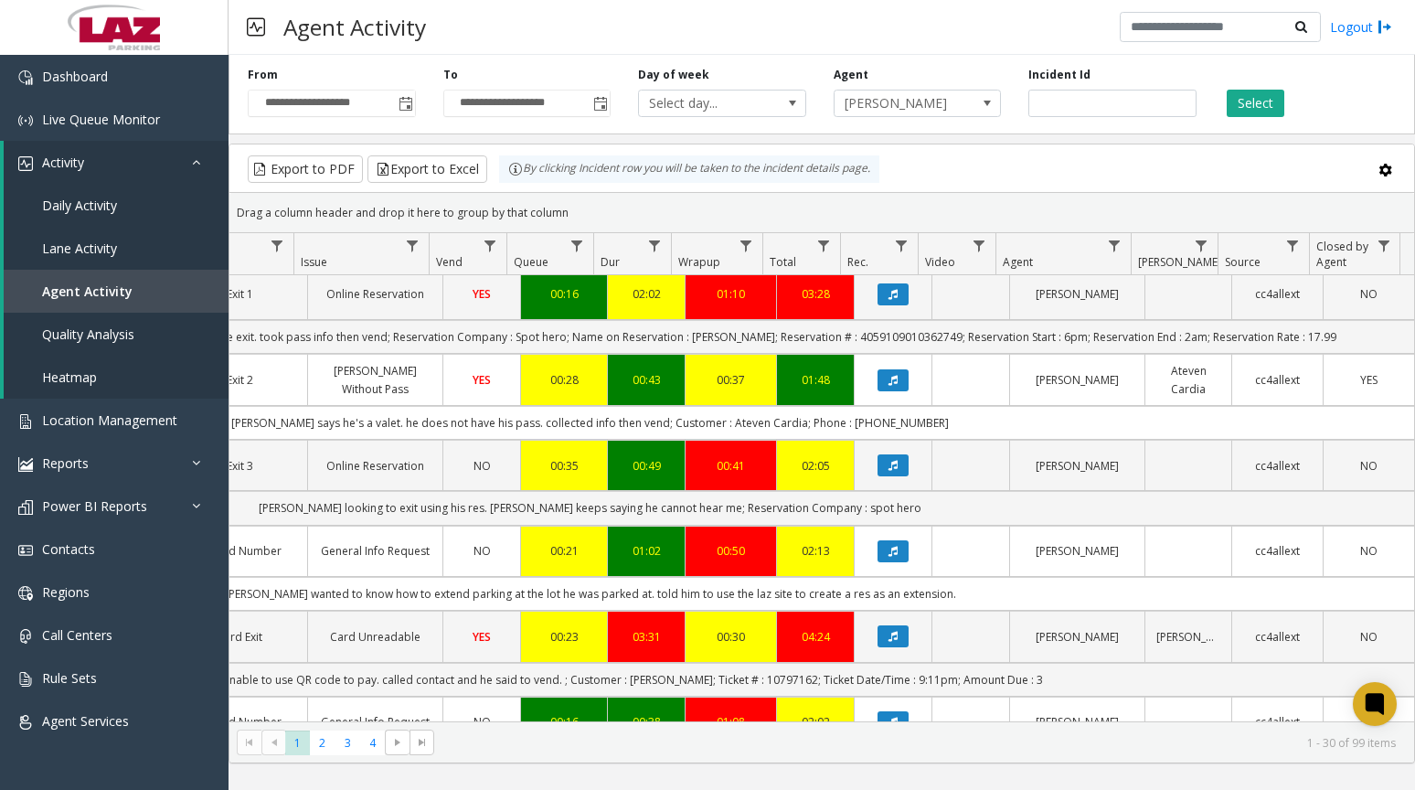
click at [949, 101] on span "[PERSON_NAME]" at bounding box center [900, 103] width 132 height 26
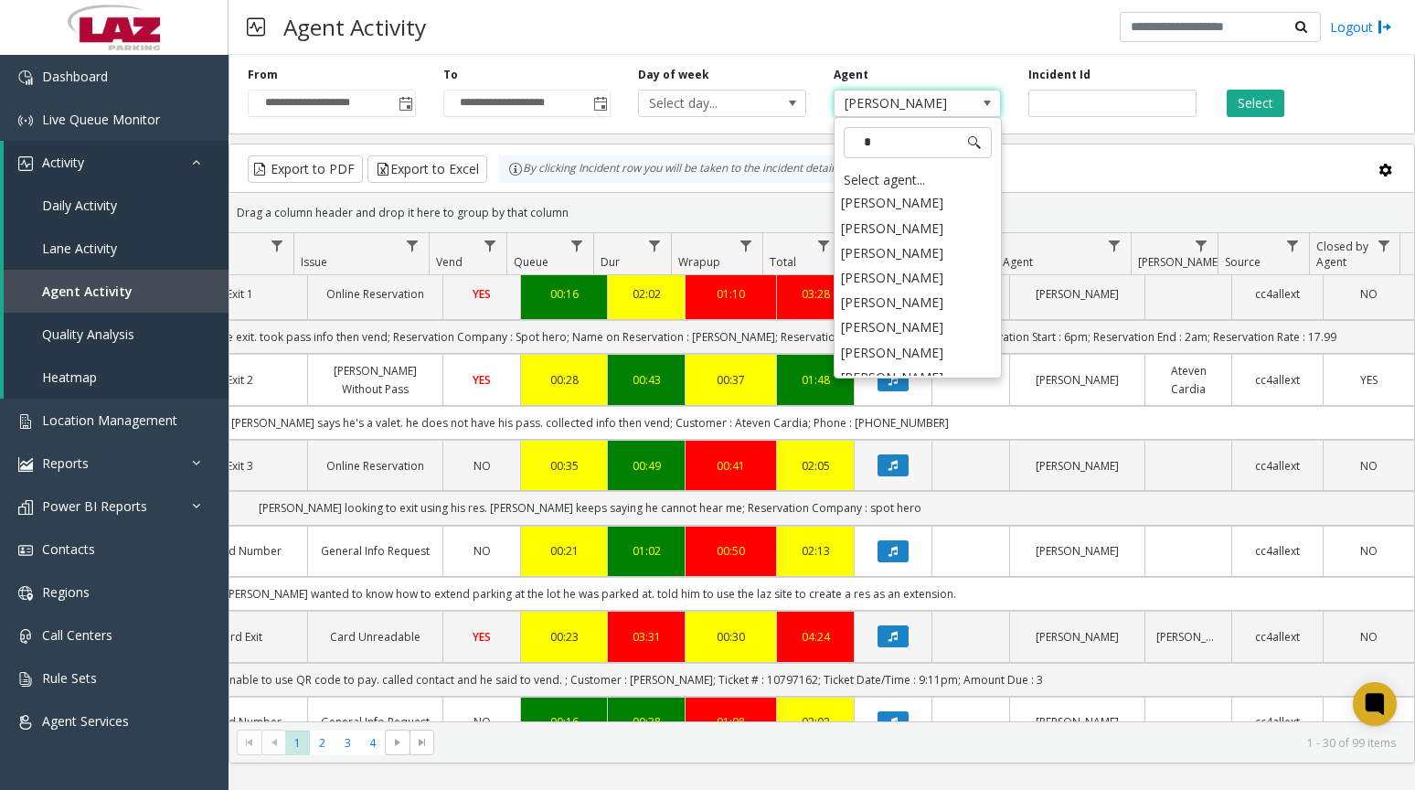
scroll to position [0, 0]
type input "****"
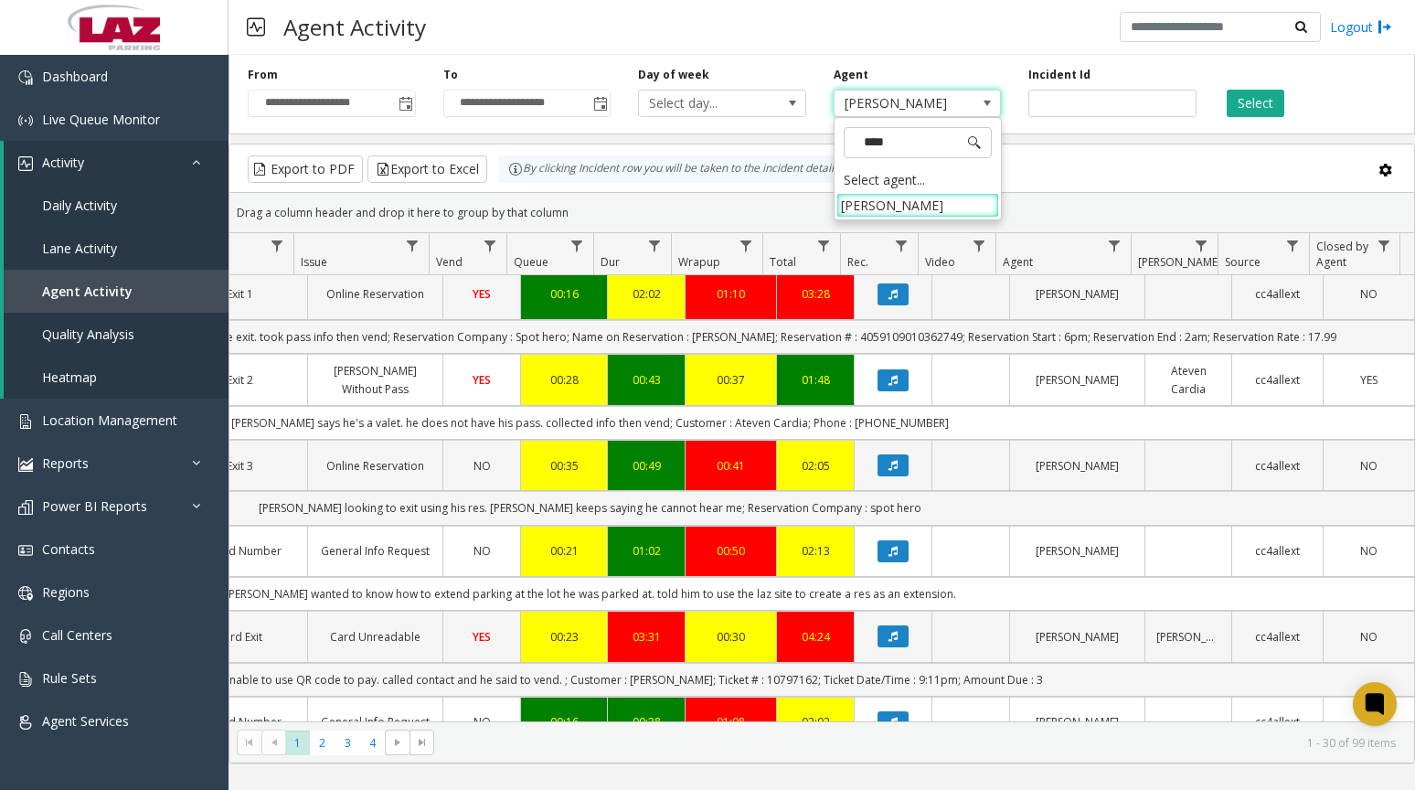
click at [946, 213] on li "[PERSON_NAME]" at bounding box center [917, 205] width 163 height 25
click at [1255, 98] on button "Select" at bounding box center [1255, 103] width 58 height 27
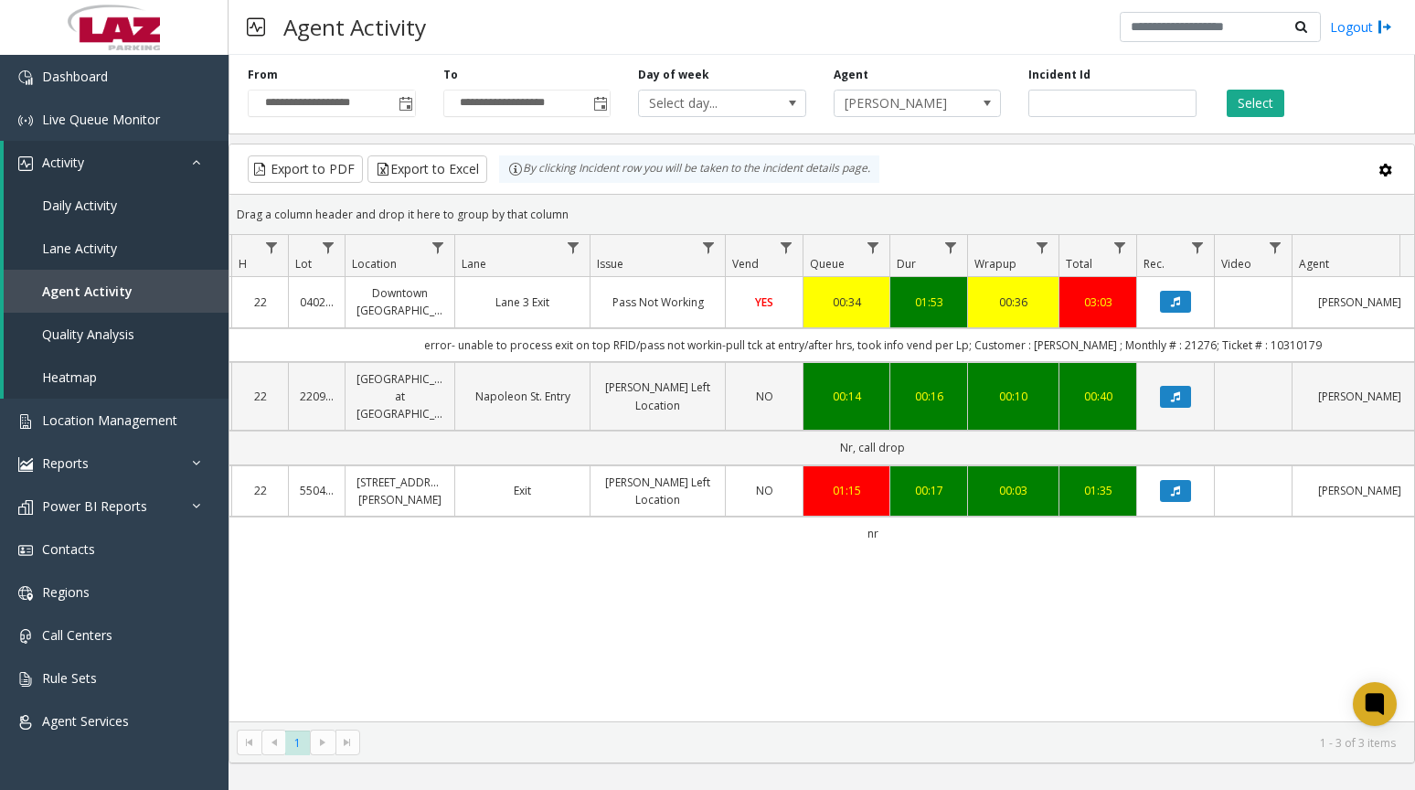
scroll to position [0, 148]
